Goal: Information Seeking & Learning: Learn about a topic

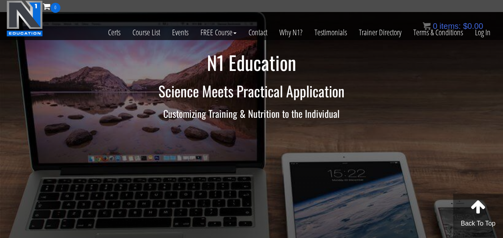
click at [480, 32] on div "0 items: $ 0.00" at bounding box center [452, 26] width 60 height 12
click at [480, 34] on link "Log In" at bounding box center [483, 32] width 28 height 39
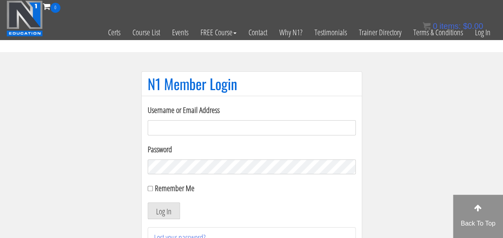
type input "m.pieroelie@gmail.com"
click at [150, 189] on input "Remember Me" at bounding box center [150, 188] width 5 height 5
checkbox input "true"
click at [163, 207] on button "Log In" at bounding box center [164, 210] width 32 height 17
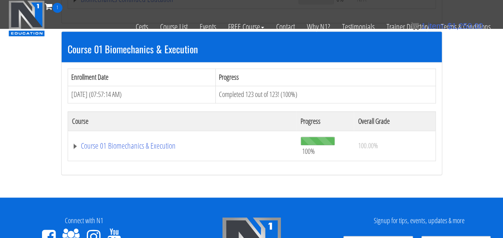
scroll to position [229, 0]
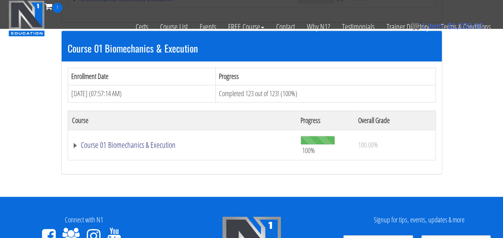
click at [142, 141] on link "Course 01 Biomechanics & Execution" at bounding box center [182, 145] width 221 height 8
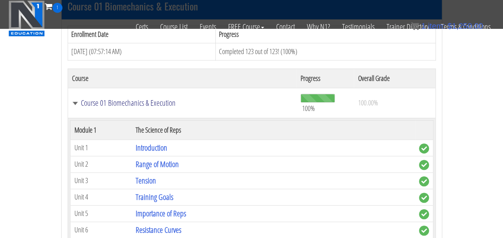
scroll to position [271, 0]
click at [153, 158] on link "Range of Motion" at bounding box center [157, 163] width 43 height 11
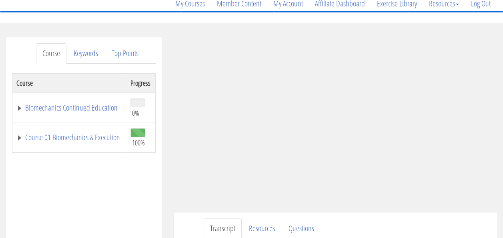
scroll to position [68, 0]
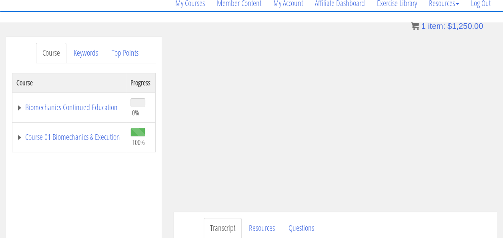
click at [72, 108] on link "Biomechanics Continued Education" at bounding box center [69, 107] width 106 height 8
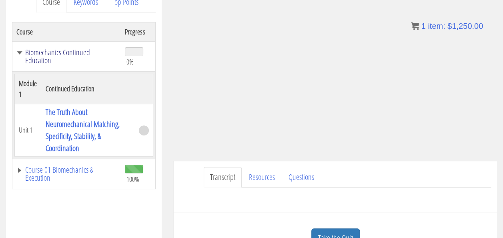
scroll to position [119, 0]
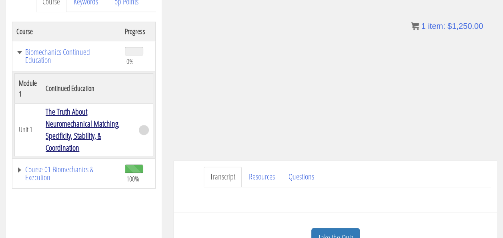
click at [74, 130] on link "The Truth About Neuromechanical Matching, Specificity, Stability, & Coordination" at bounding box center [83, 129] width 74 height 47
click at [82, 123] on link "The Truth About Neuromechanical Matching, Specificity, Stability, & Coordination" at bounding box center [83, 129] width 74 height 47
click at [76, 111] on link "The Truth About Neuromechanical Matching, Specificity, Stability, & Coordination" at bounding box center [83, 129] width 74 height 47
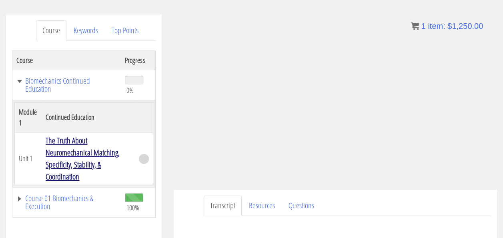
scroll to position [129, 0]
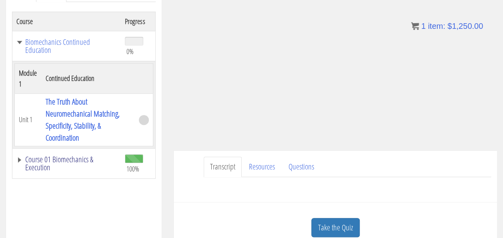
click at [62, 157] on link "Course 01 Biomechanics & Execution" at bounding box center [66, 163] width 100 height 16
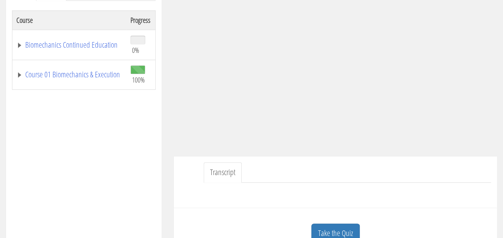
scroll to position [77, 0]
